Goal: Task Accomplishment & Management: Complete application form

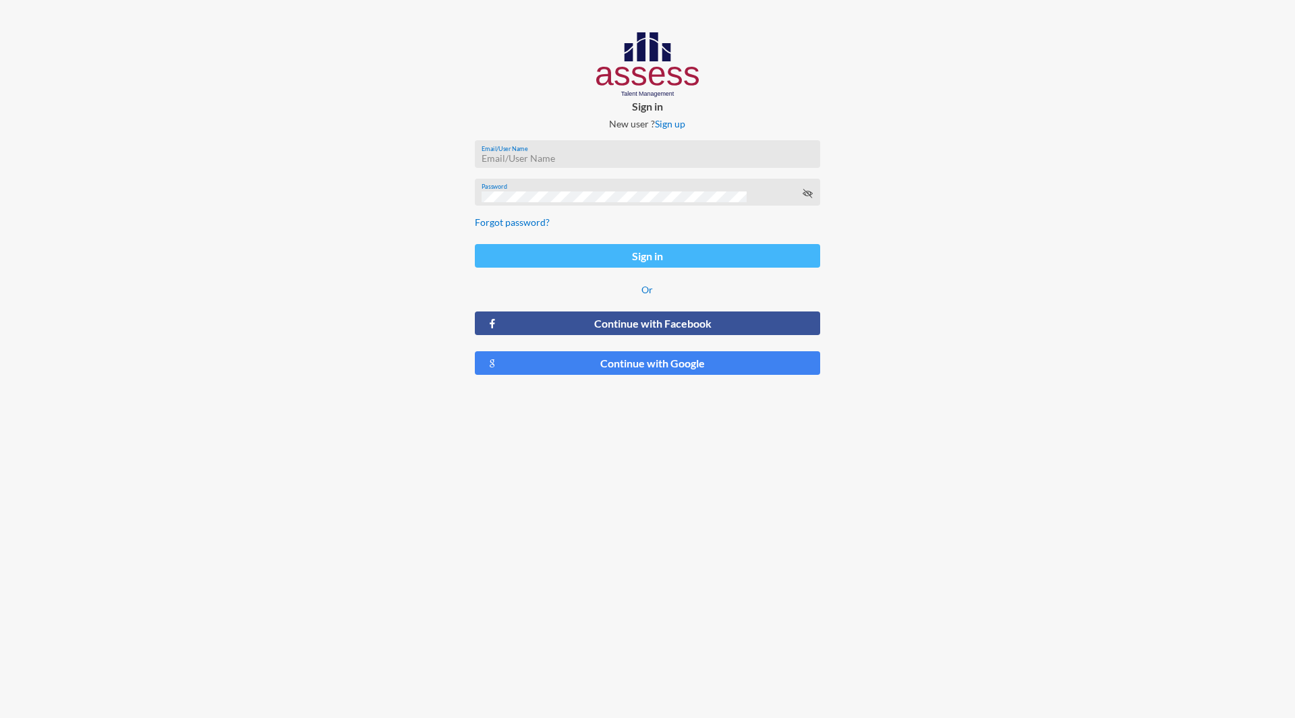
type input "[PERSON_NAME][EMAIL_ADDRESS][DOMAIN_NAME]"
click at [632, 253] on button "Sign in" at bounding box center [647, 256] width 345 height 24
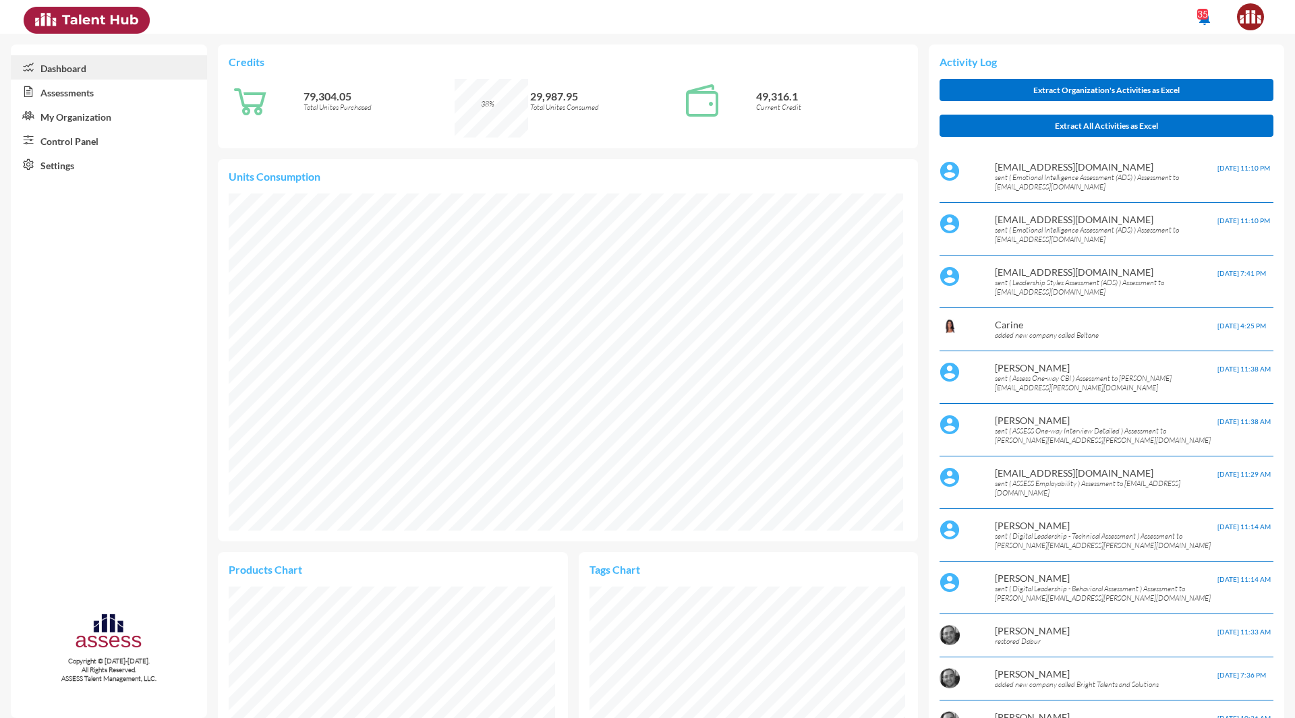
click at [75, 144] on link "Control Panel" at bounding box center [109, 140] width 196 height 24
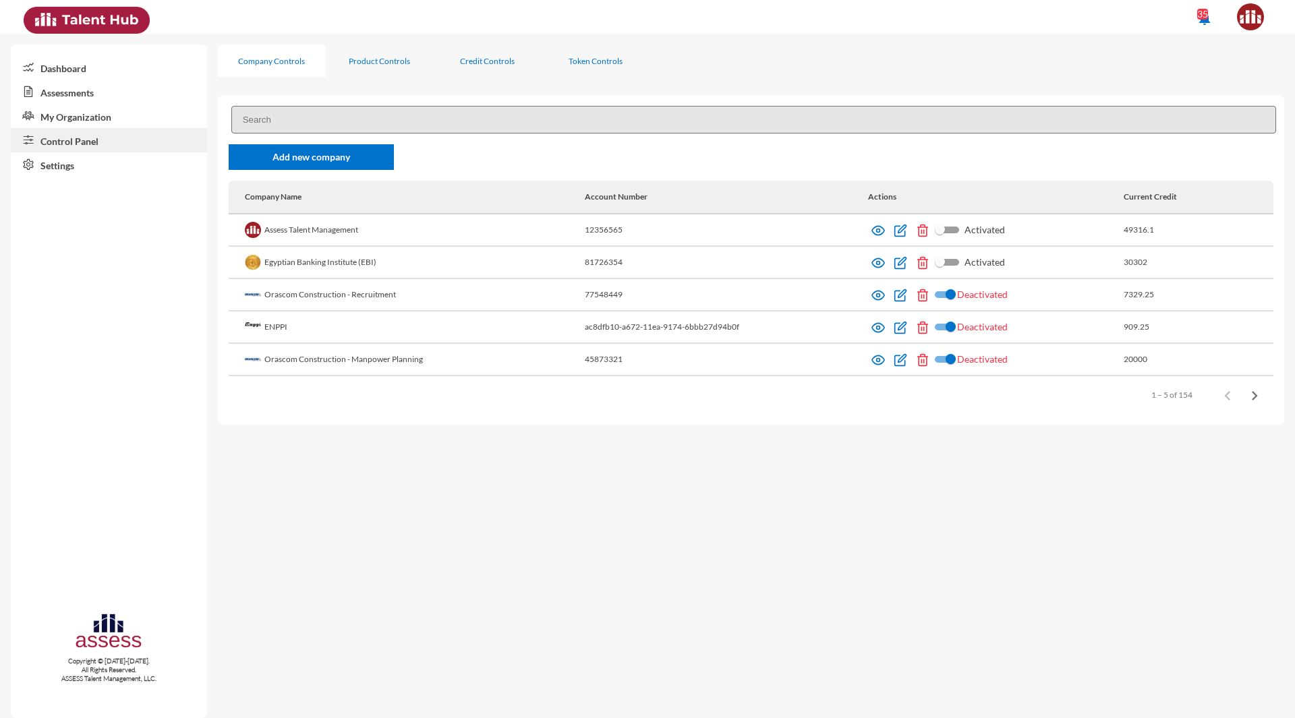
click at [301, 123] on input at bounding box center [753, 120] width 1044 height 28
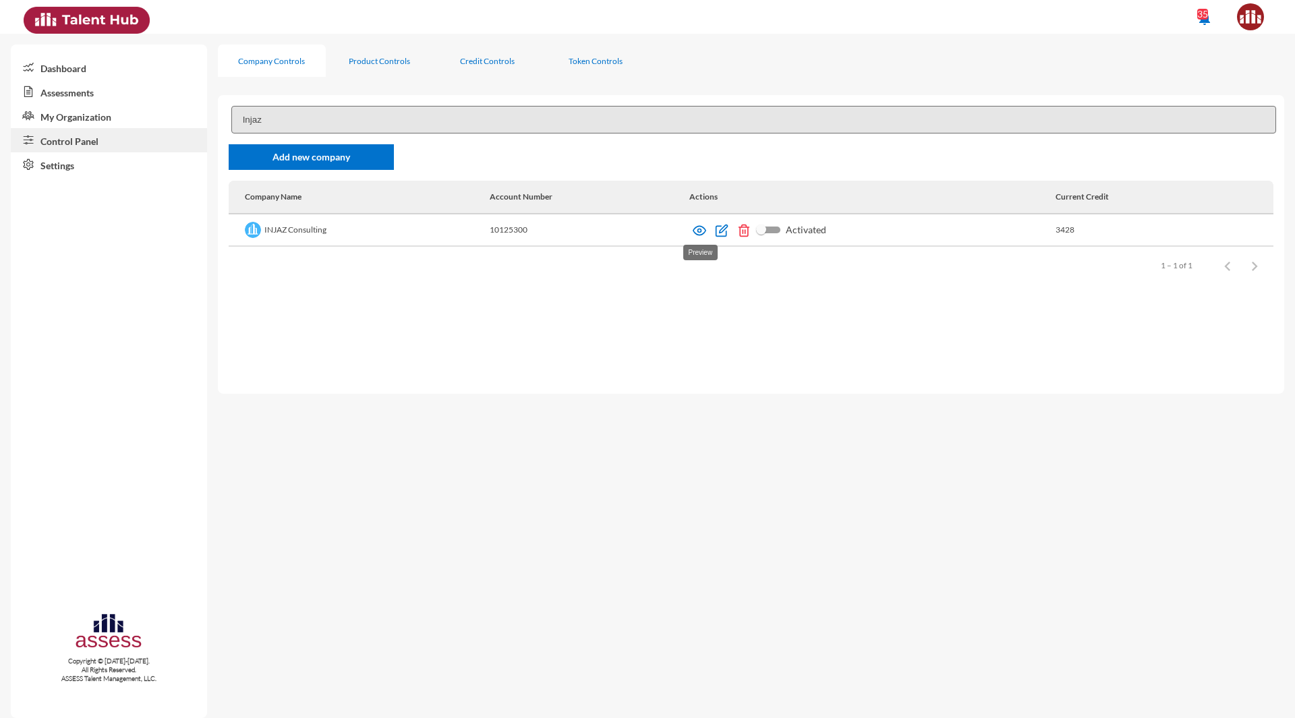
type input "Injaz"
click at [699, 231] on img at bounding box center [698, 230] width 13 height 13
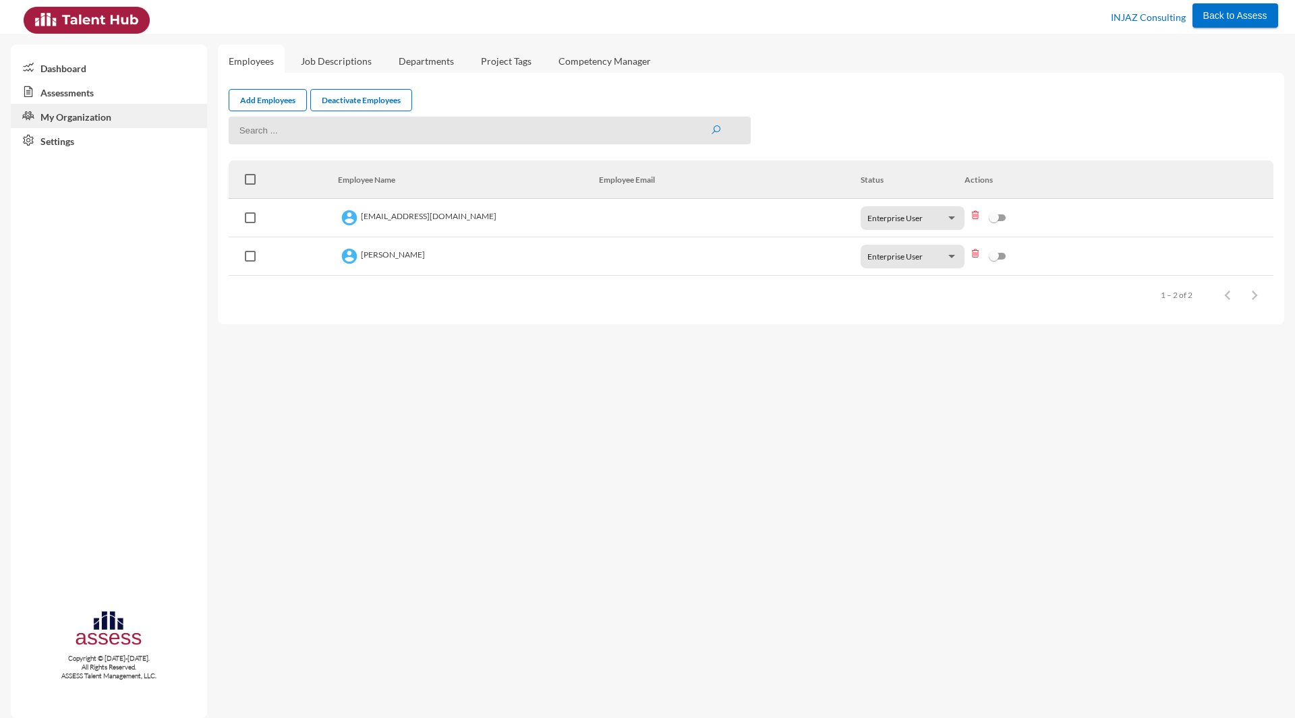
click at [64, 88] on link "Assessments" at bounding box center [109, 92] width 196 height 24
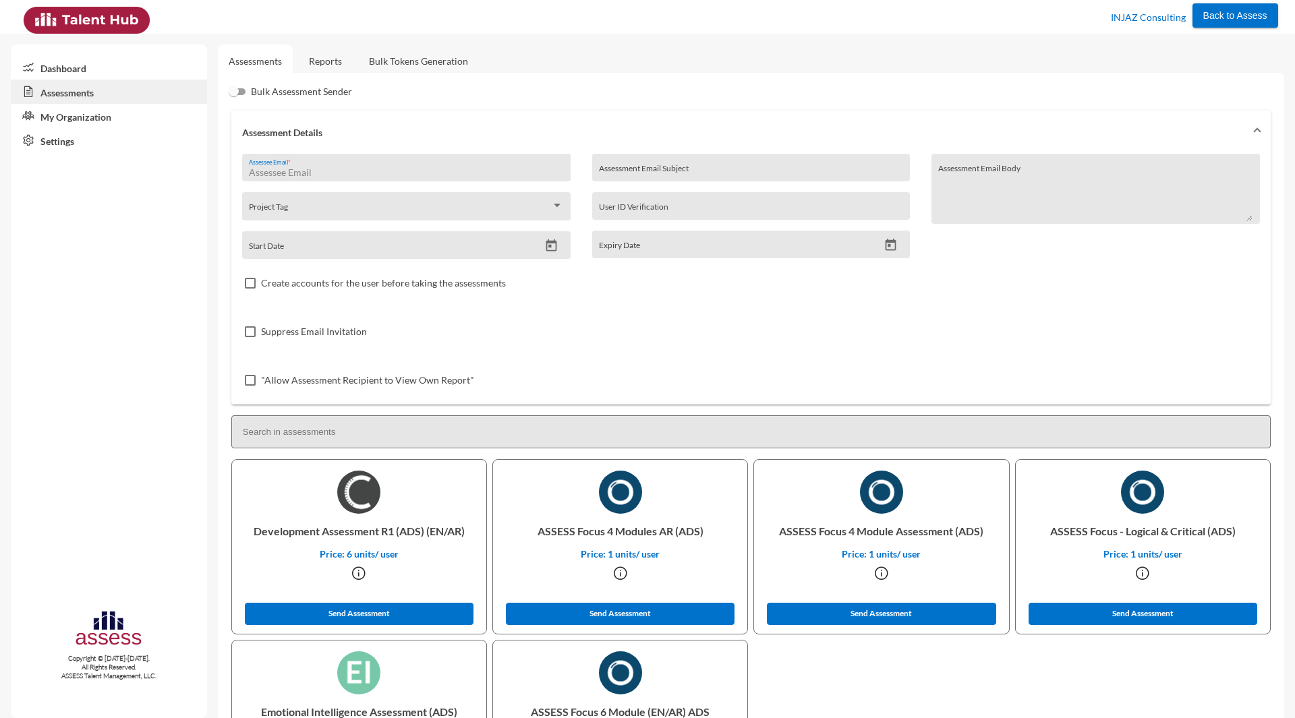
click at [266, 170] on input "Assessee Email *" at bounding box center [406, 172] width 314 height 11
paste input "[EMAIL_ADDRESS][DOMAIN_NAME]"
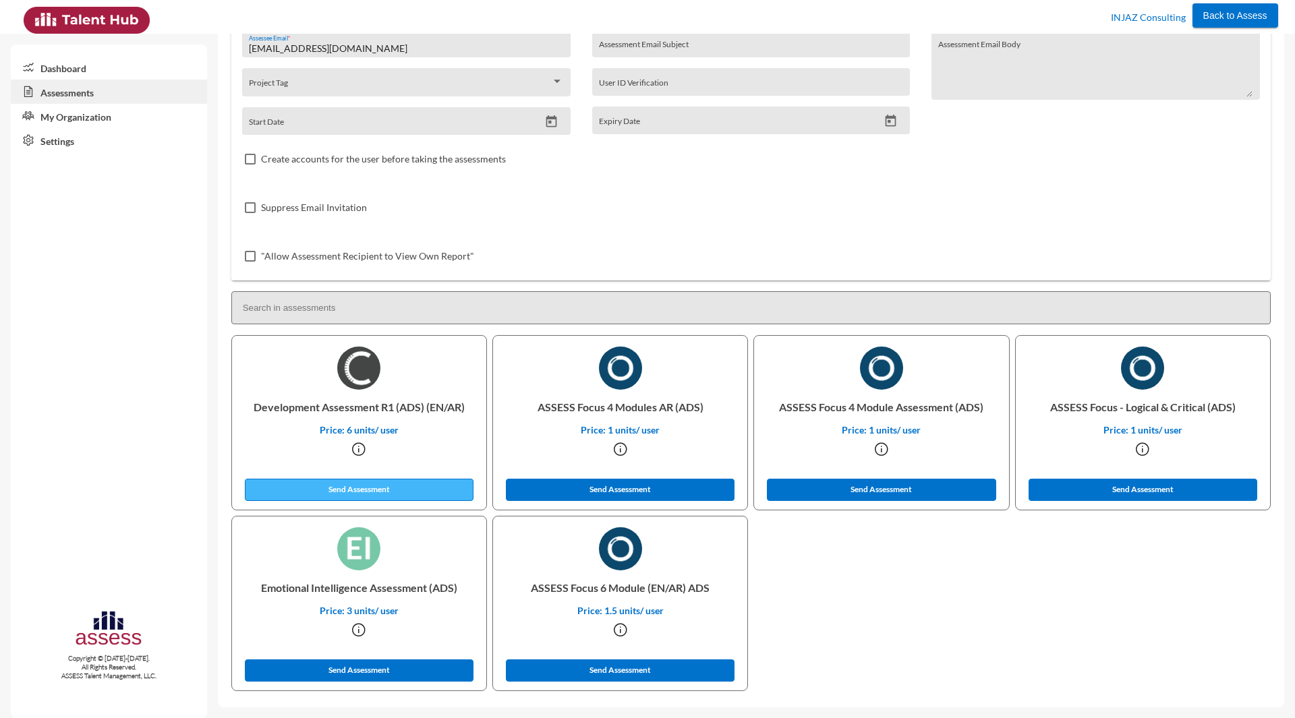
type input "[EMAIL_ADDRESS][DOMAIN_NAME]"
click at [355, 488] on button "Send Assessment" at bounding box center [359, 490] width 229 height 22
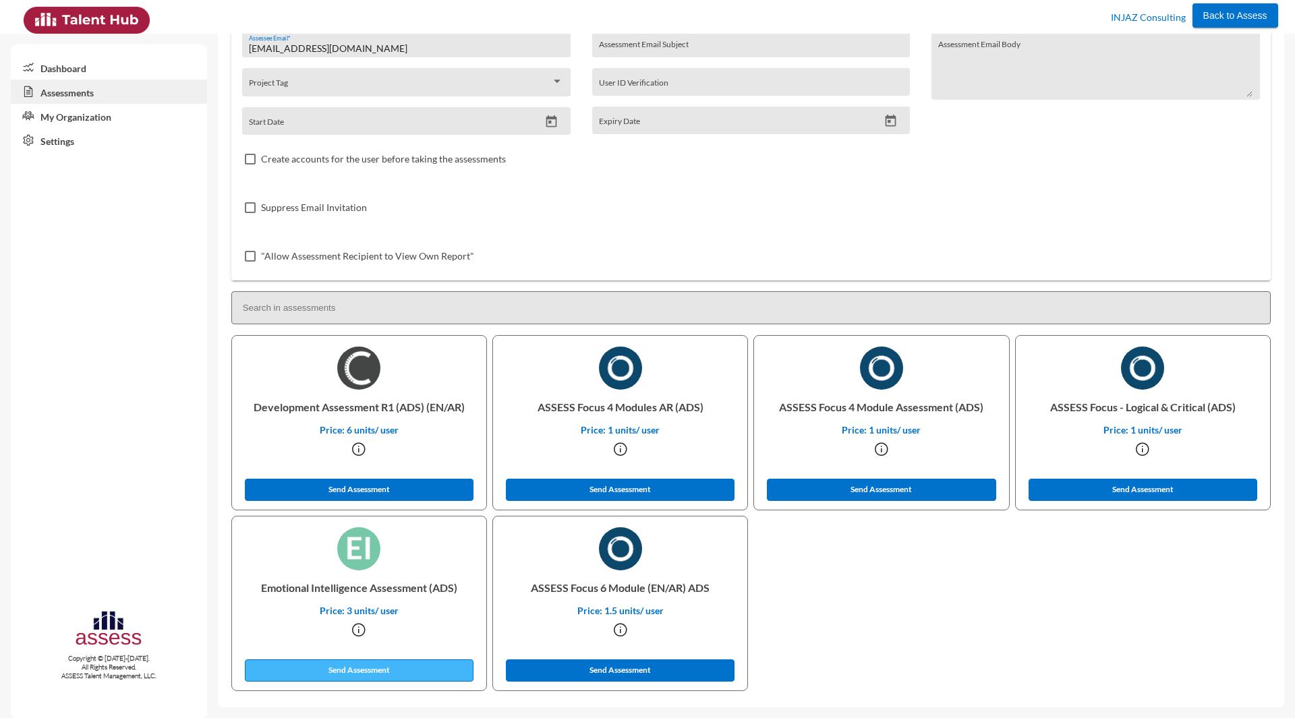
click at [367, 670] on button "Send Assessment" at bounding box center [359, 670] width 229 height 22
click at [73, 90] on link "Assessments" at bounding box center [109, 92] width 196 height 24
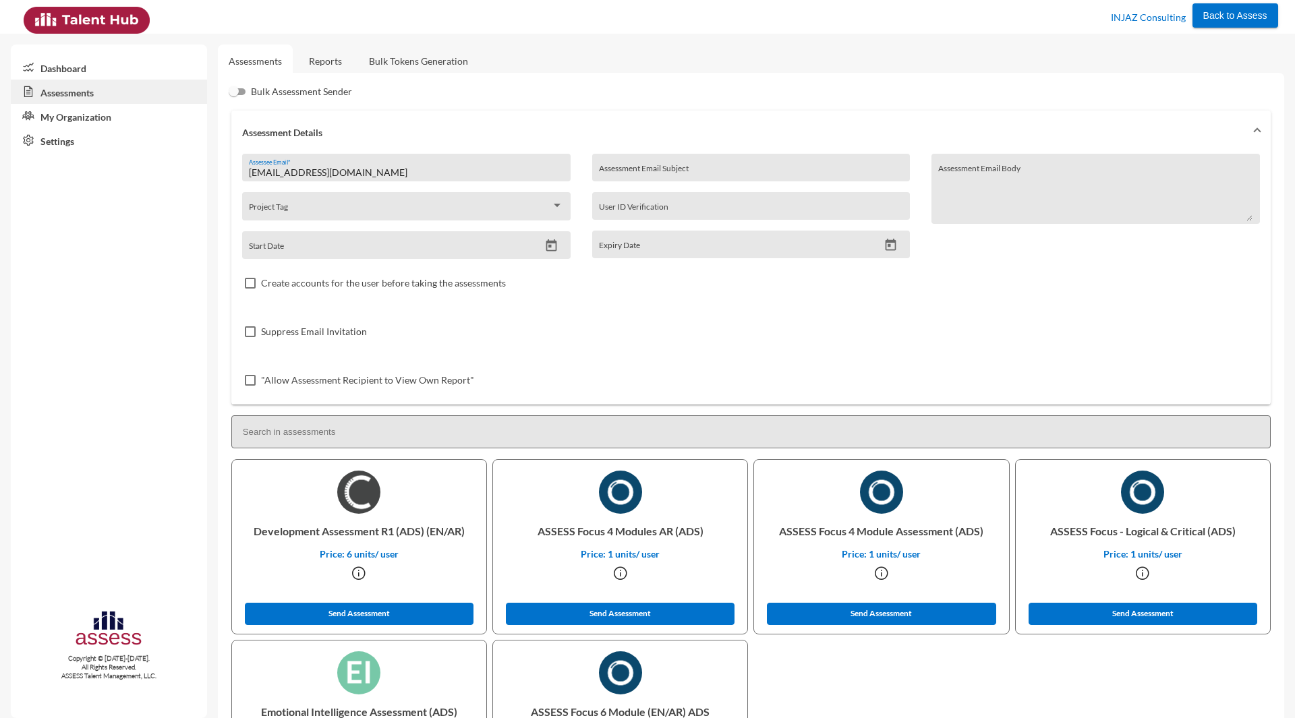
click at [63, 90] on link "Assessments" at bounding box center [109, 92] width 196 height 24
click at [328, 55] on link "Reports" at bounding box center [325, 61] width 55 height 33
